Goal: Information Seeking & Learning: Learn about a topic

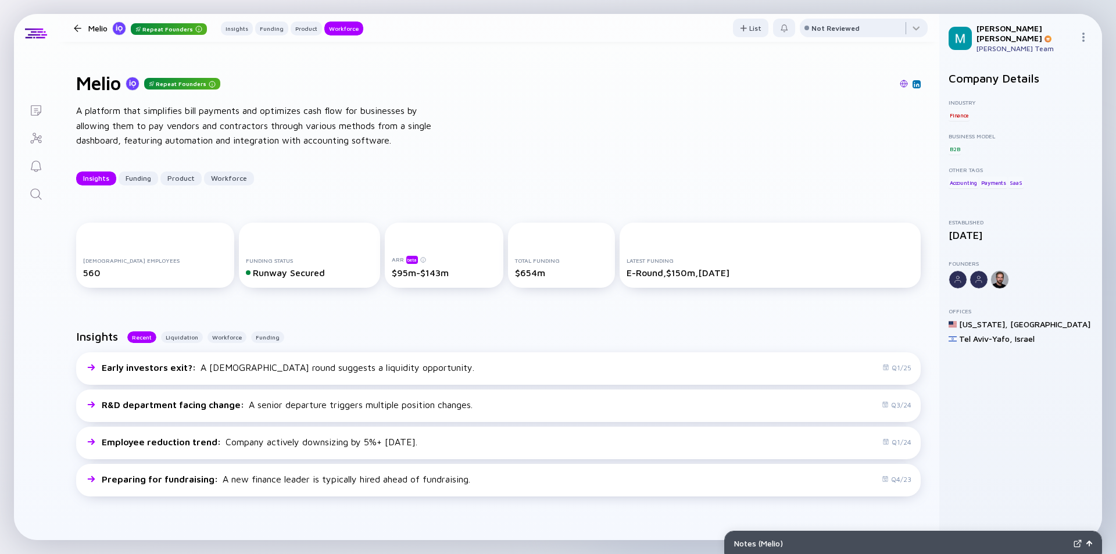
scroll to position [3837, 0]
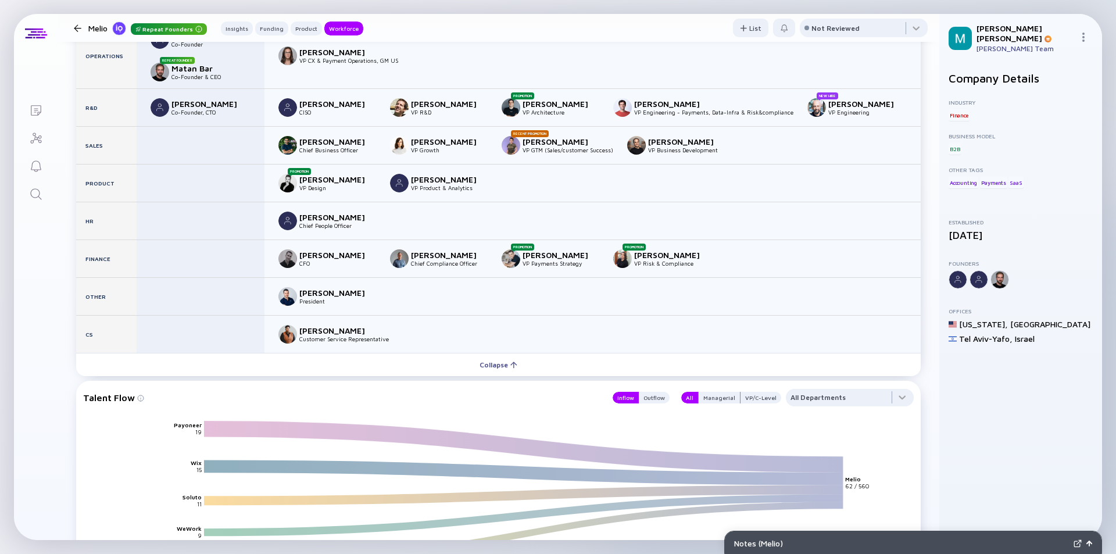
click at [78, 29] on div at bounding box center [78, 28] width 8 height 8
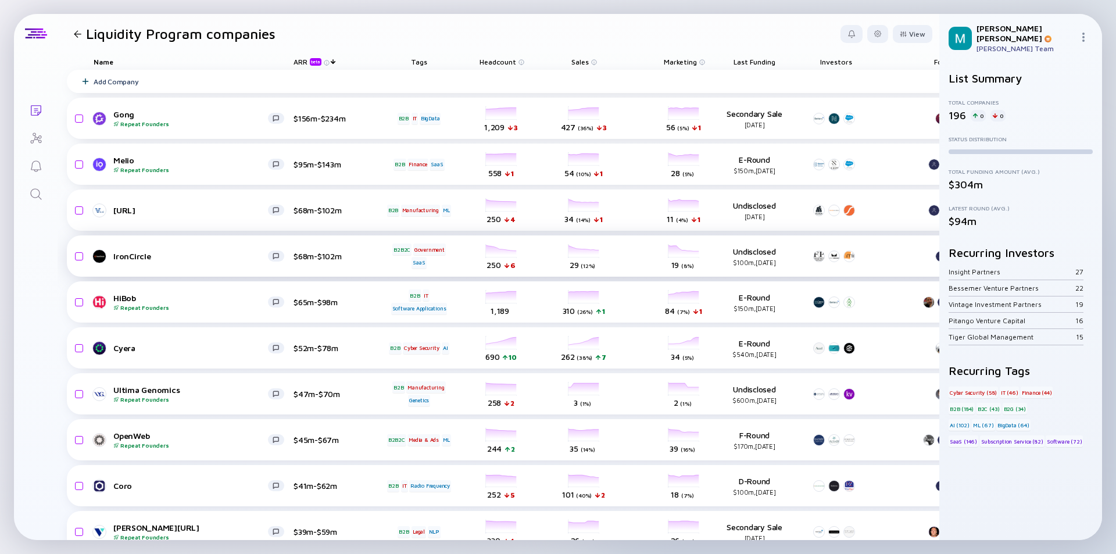
click at [184, 255] on div "IronCircle" at bounding box center [190, 256] width 155 height 10
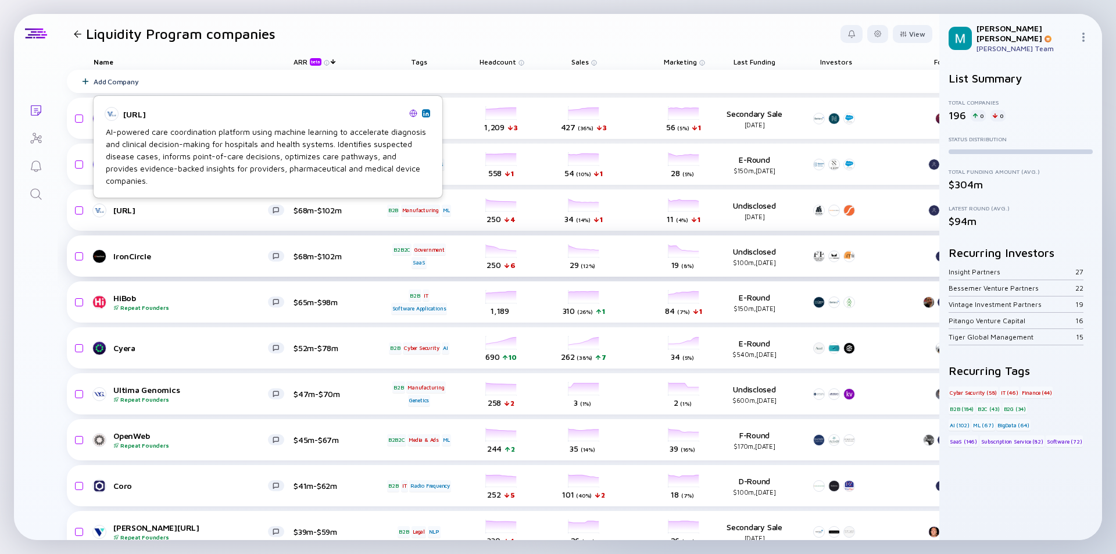
click at [188, 255] on div "IronCircle" at bounding box center [190, 256] width 155 height 10
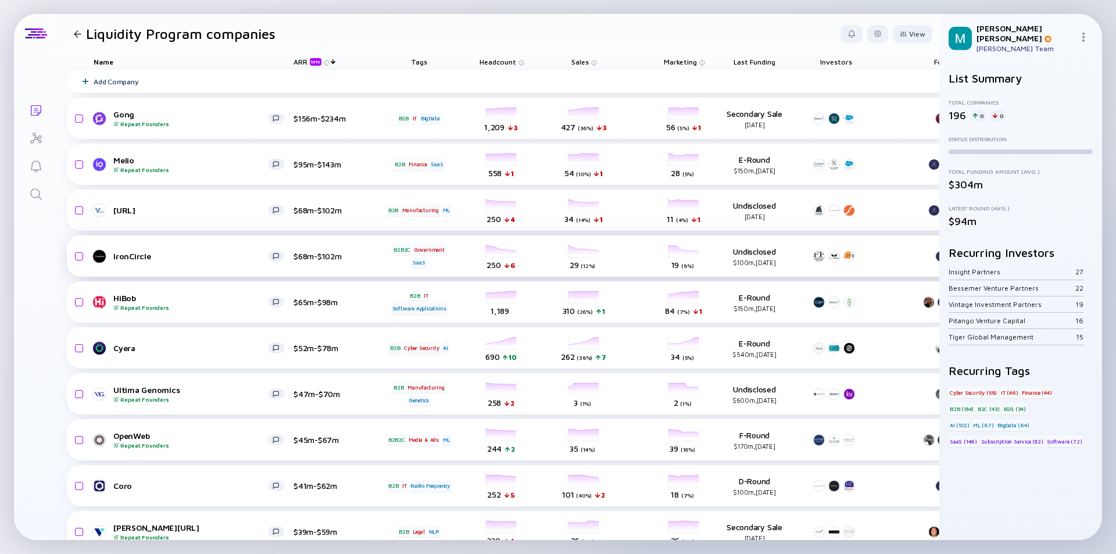
click at [188, 255] on div "IronCircle" at bounding box center [190, 256] width 155 height 10
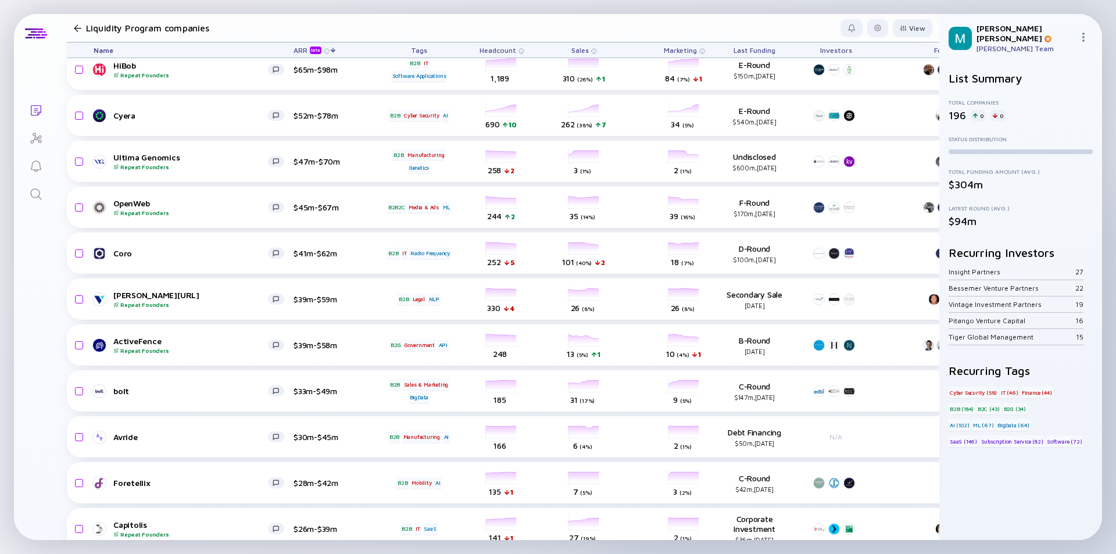
scroll to position [291, 0]
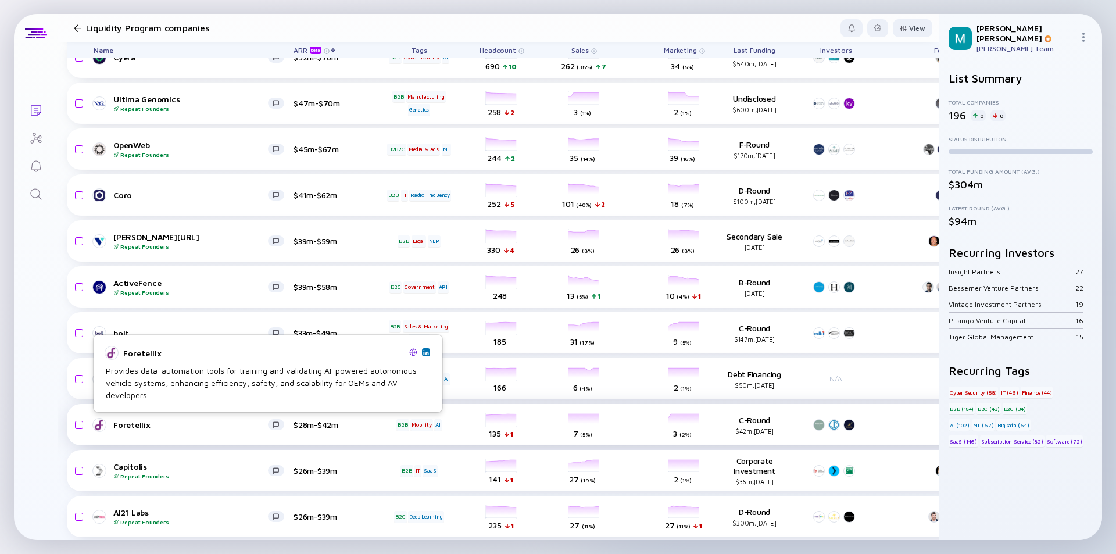
click at [188, 423] on div "Foretellix" at bounding box center [190, 425] width 155 height 10
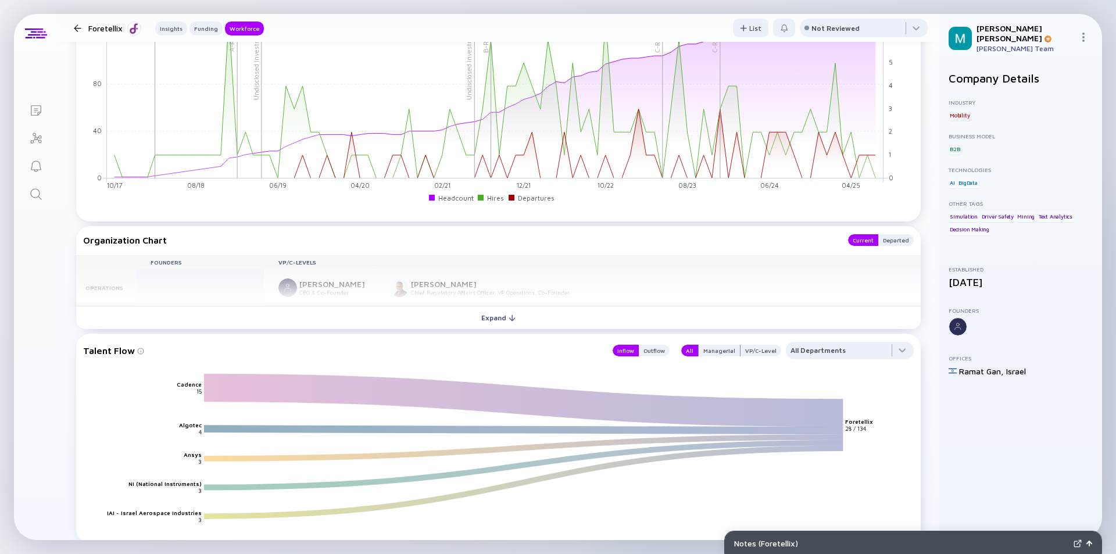
scroll to position [1396, 0]
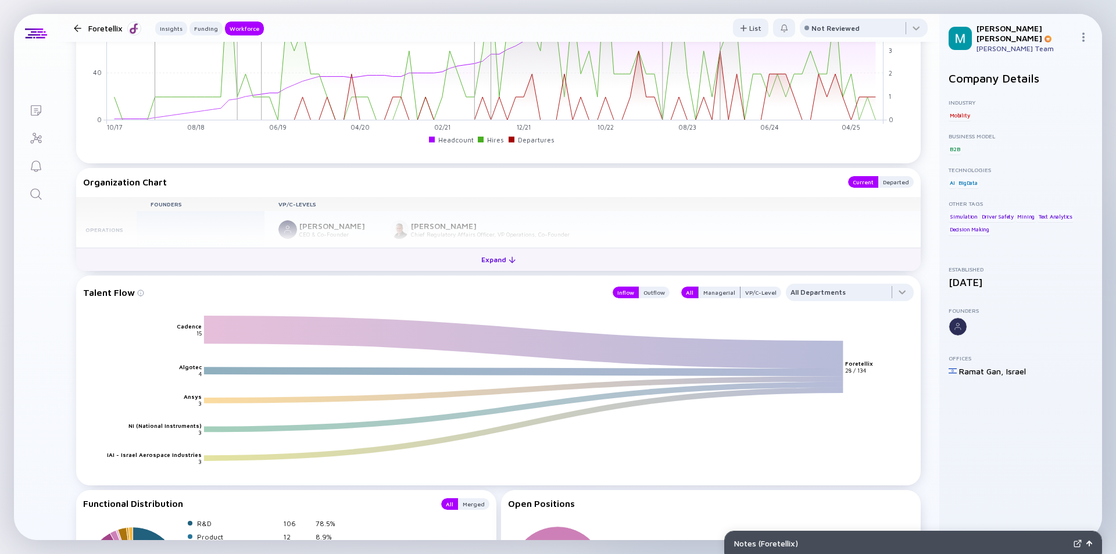
click at [497, 262] on div "Expand" at bounding box center [498, 260] width 48 height 18
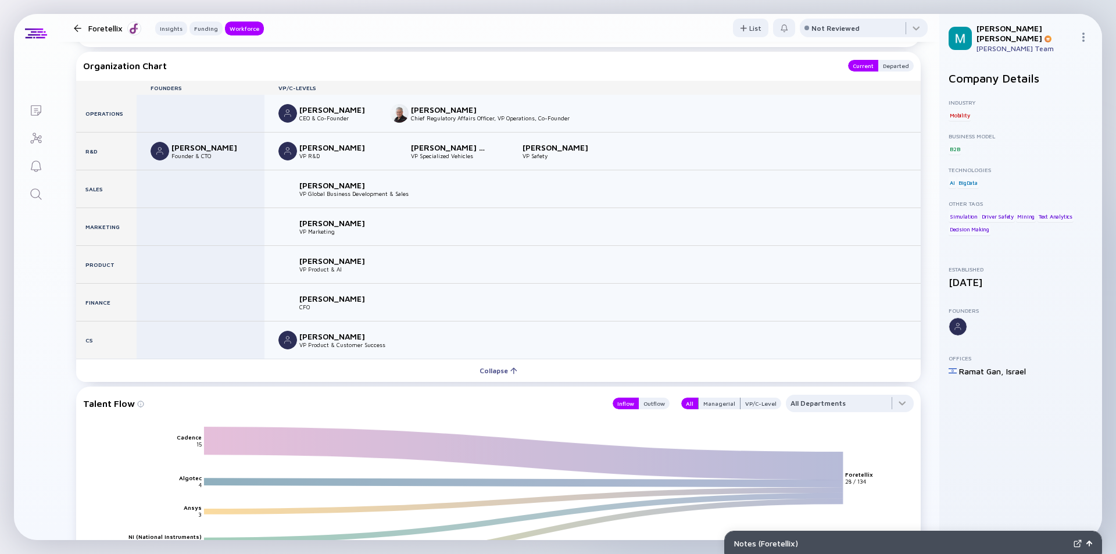
scroll to position [1628, 0]
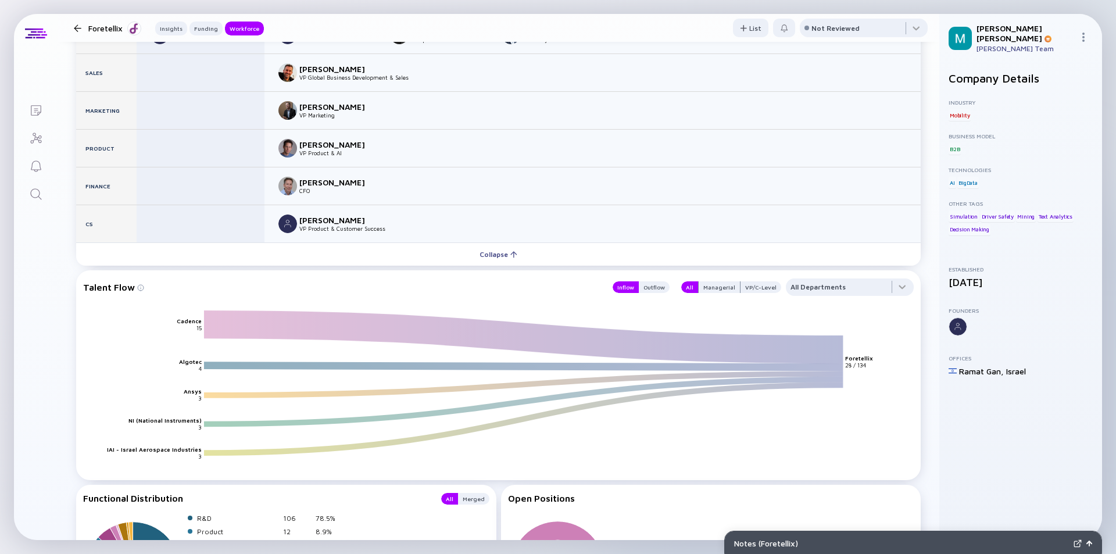
click at [73, 27] on div at bounding box center [77, 28] width 17 height 8
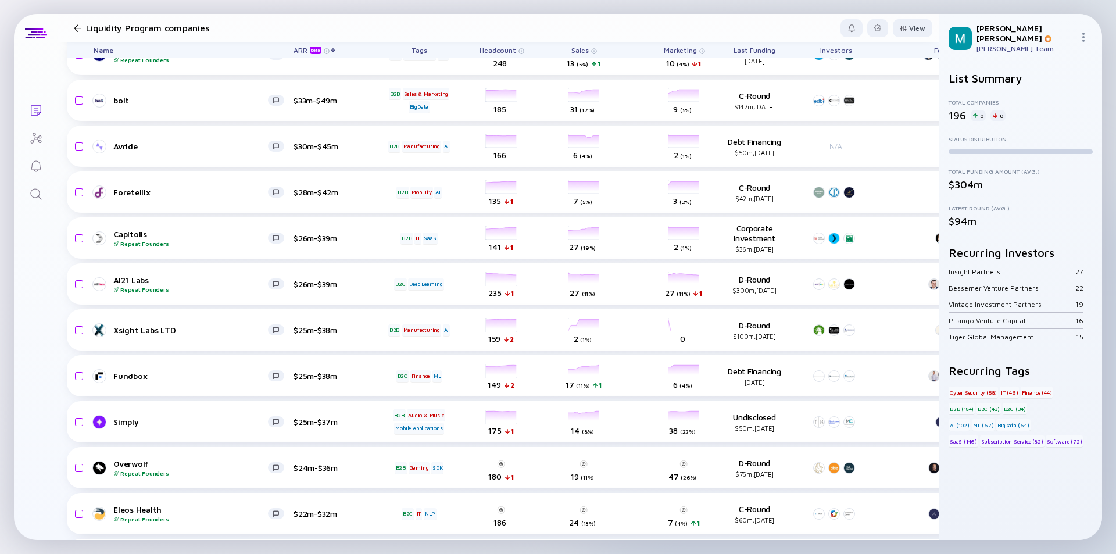
scroll to position [581, 0]
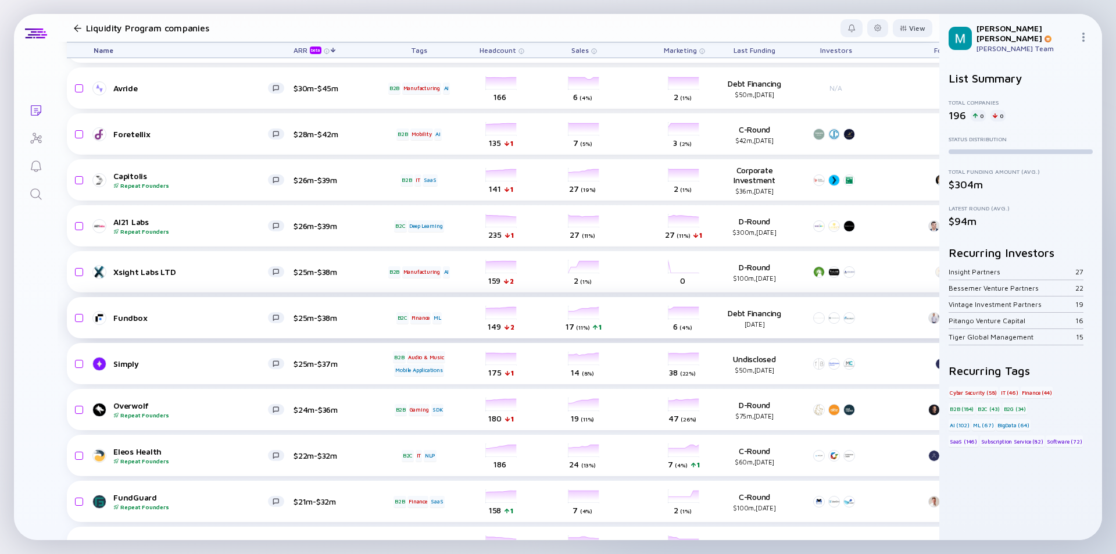
click at [218, 316] on div "Fundbox" at bounding box center [190, 318] width 155 height 10
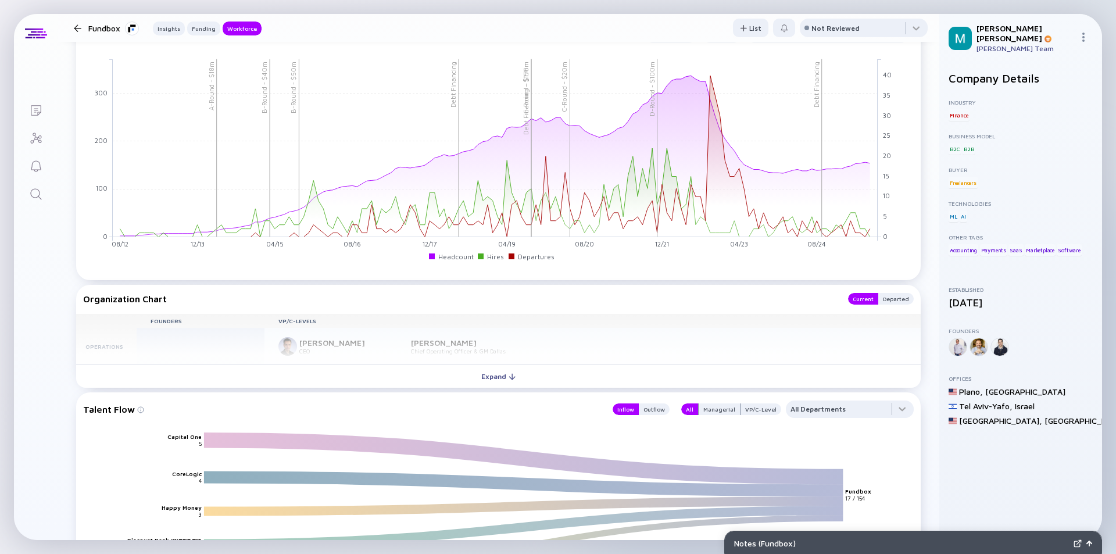
scroll to position [1046, 0]
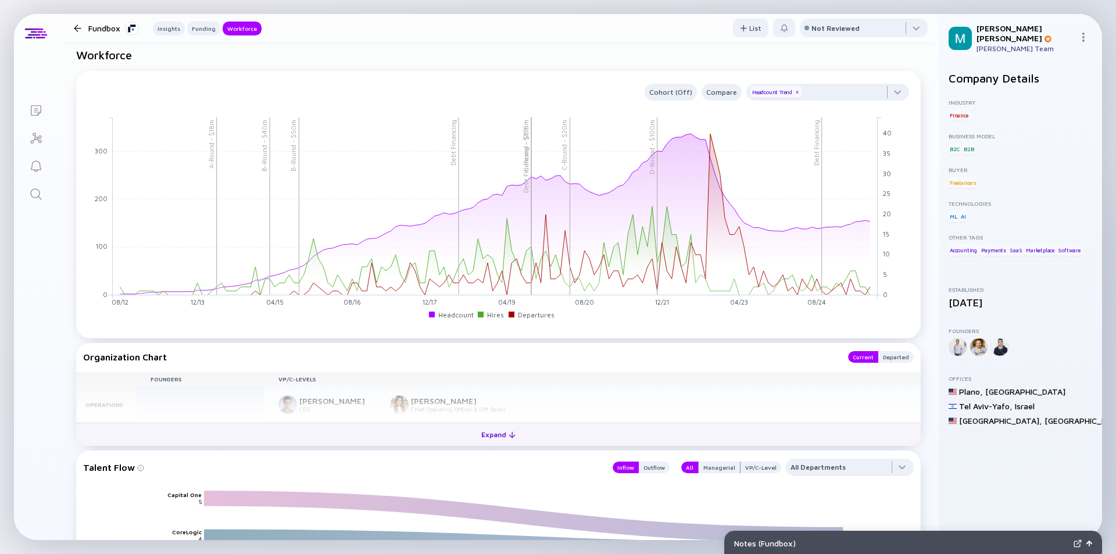
click at [502, 433] on div "Expand" at bounding box center [498, 435] width 48 height 18
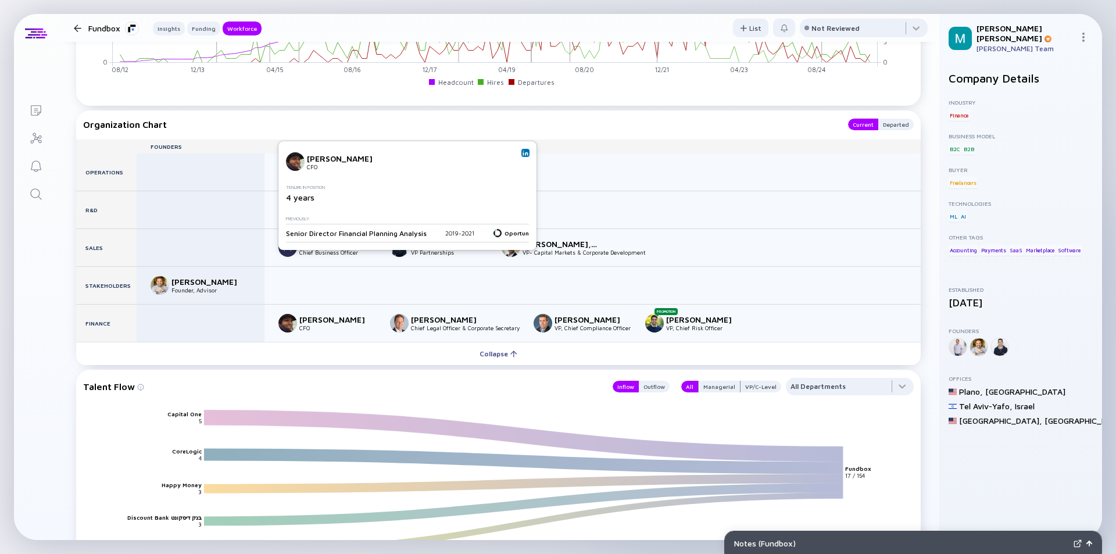
scroll to position [1337, 0]
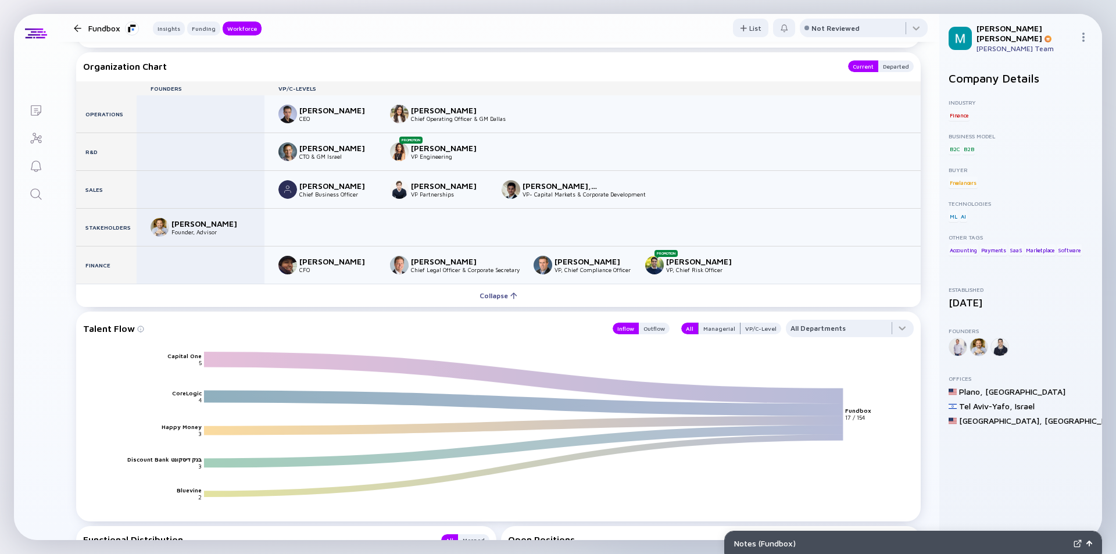
click at [74, 25] on div at bounding box center [78, 28] width 8 height 8
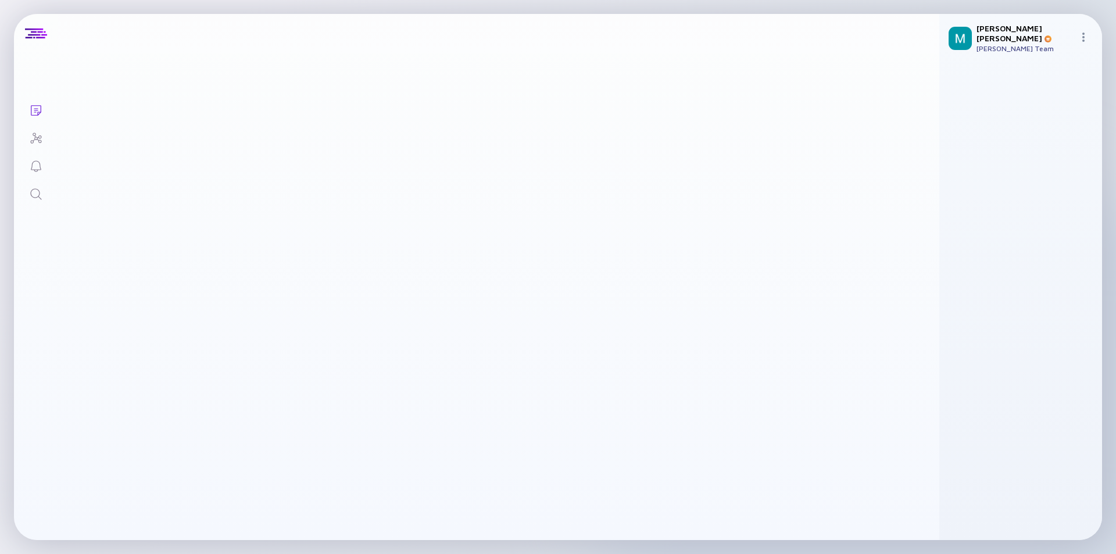
scroll to position [581, 0]
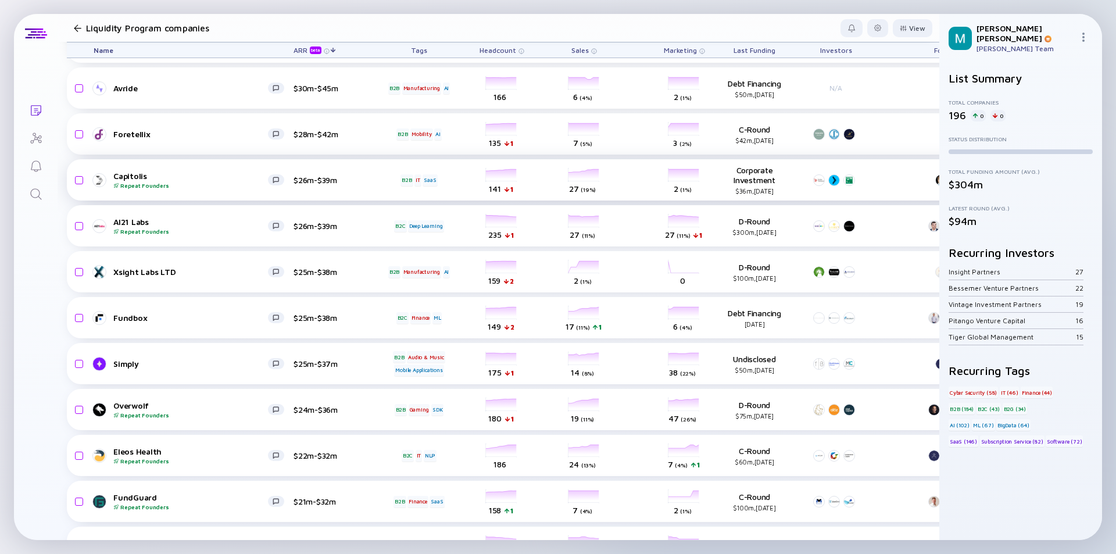
click at [226, 174] on div "Capitolis Repeat Founders" at bounding box center [190, 180] width 155 height 18
click at [227, 173] on div "Capitolis Repeat Founders" at bounding box center [190, 180] width 155 height 18
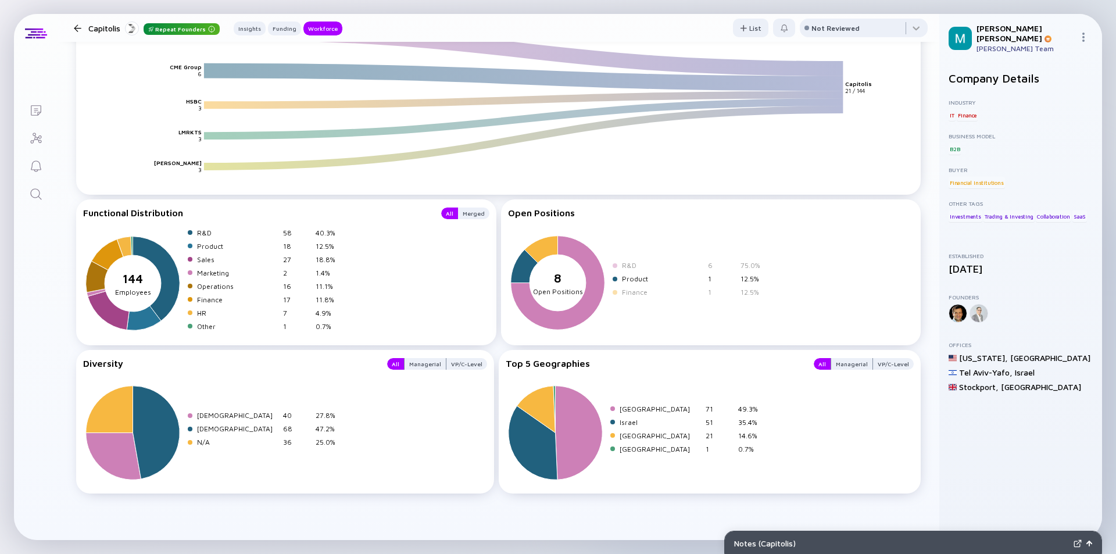
scroll to position [1280, 0]
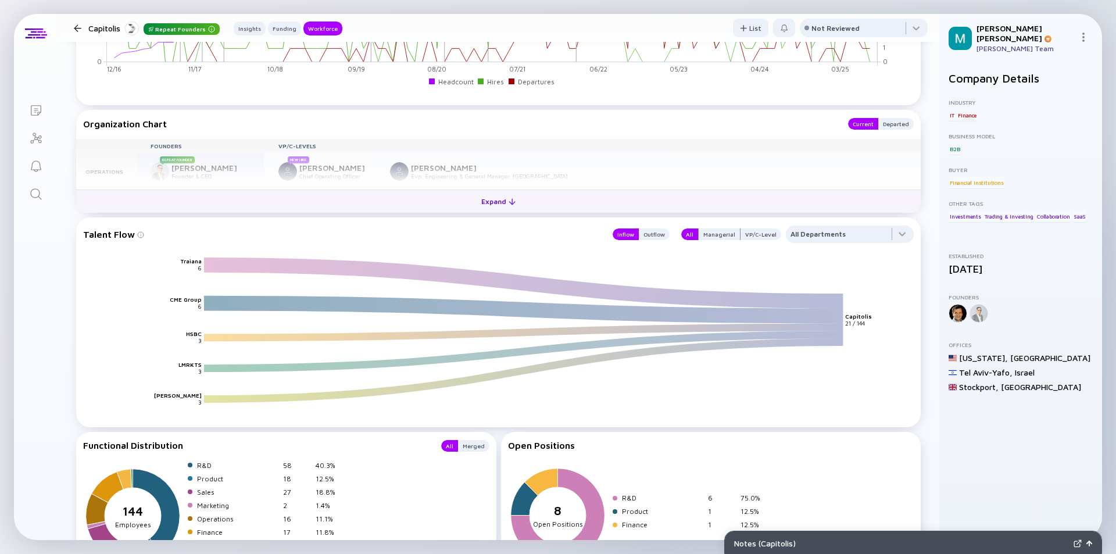
click at [484, 203] on div "Expand" at bounding box center [498, 201] width 48 height 18
